Goal: Task Accomplishment & Management: Complete application form

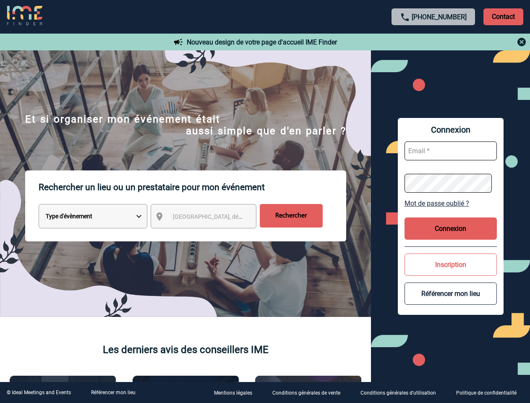
click at [265, 201] on p "Rechercher un lieu ou un prestataire pour mon événement" at bounding box center [193, 187] width 308 height 34
click at [503, 16] on p "Contact" at bounding box center [503, 16] width 40 height 17
click at [433, 42] on div at bounding box center [433, 42] width 187 height 10
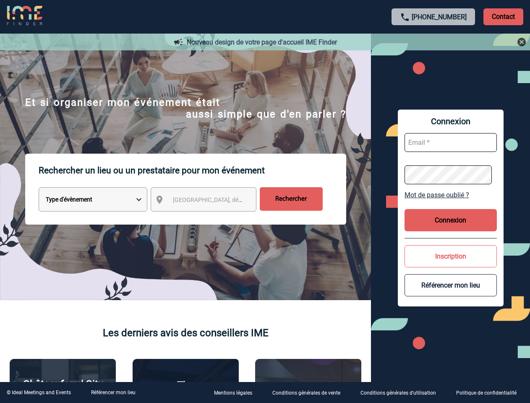
click at [211, 218] on div at bounding box center [256, 194] width 512 height 389
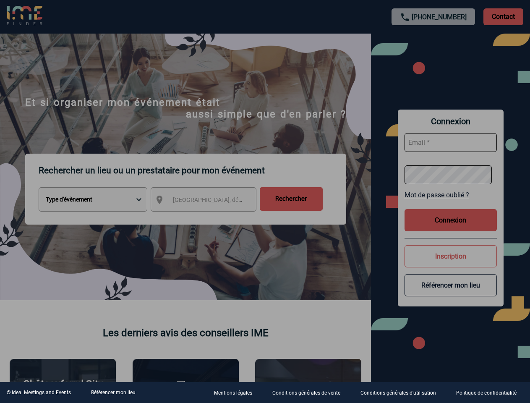
click at [451, 203] on div at bounding box center [265, 201] width 530 height 403
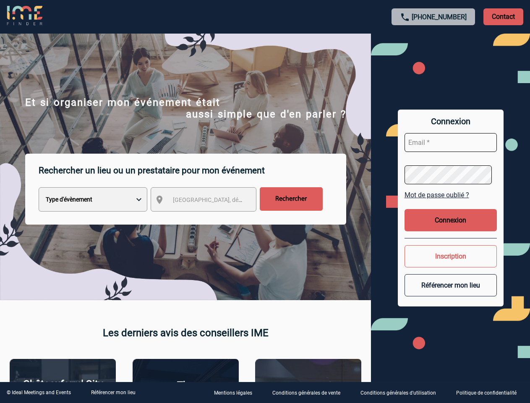
click at [451, 228] on div at bounding box center [265, 201] width 530 height 403
click at [451, 264] on button "Inscription" at bounding box center [451, 256] width 92 height 22
click at [451, 293] on button "Référencer mon lieu" at bounding box center [451, 285] width 92 height 22
click at [113, 392] on link "Référencer mon lieu" at bounding box center [113, 392] width 44 height 6
